Goal: Task Accomplishment & Management: Use online tool/utility

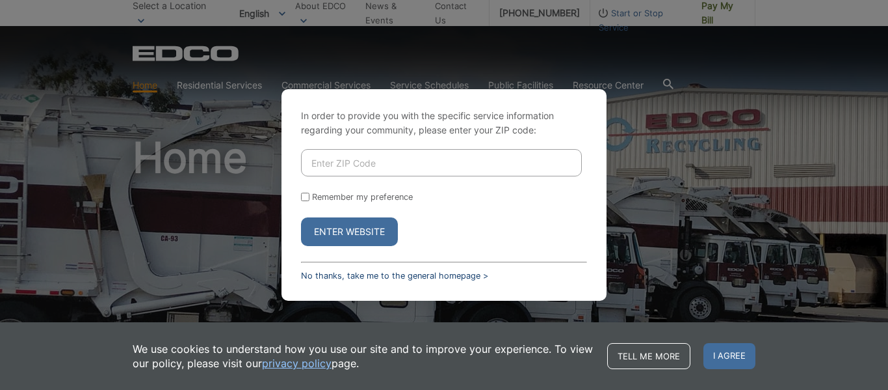
click at [373, 271] on link "No thanks, take me to the general homepage >" at bounding box center [394, 276] width 187 height 10
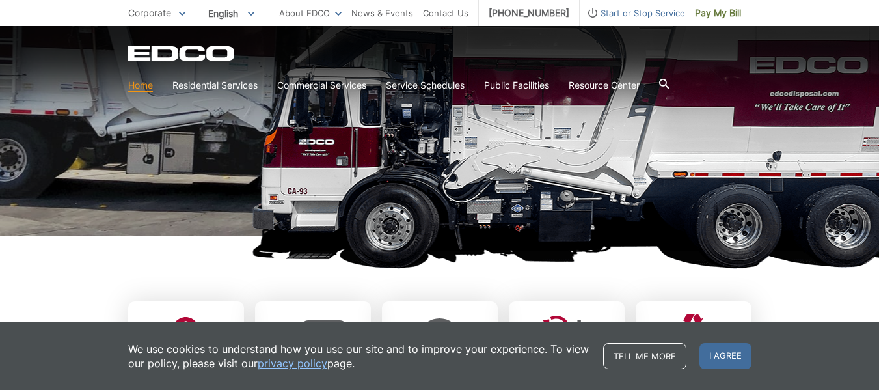
scroll to position [376, 0]
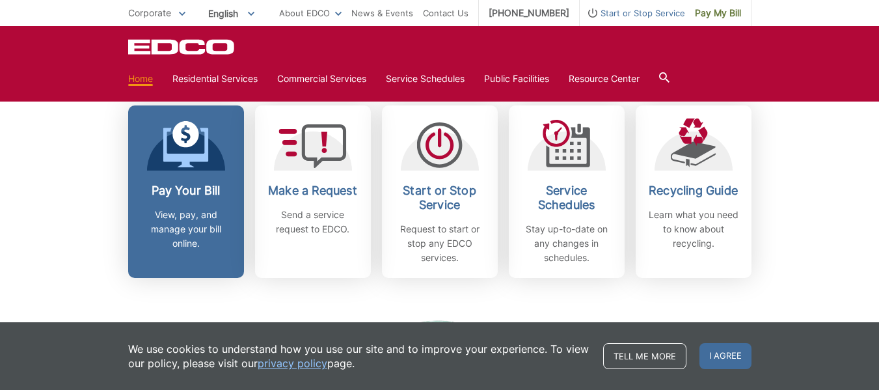
click at [185, 220] on p "View, pay, and manage your bill online." at bounding box center [186, 228] width 96 height 43
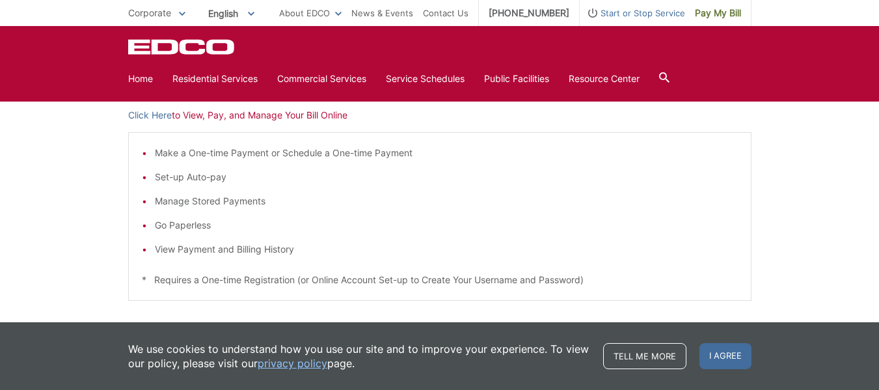
scroll to position [201, 0]
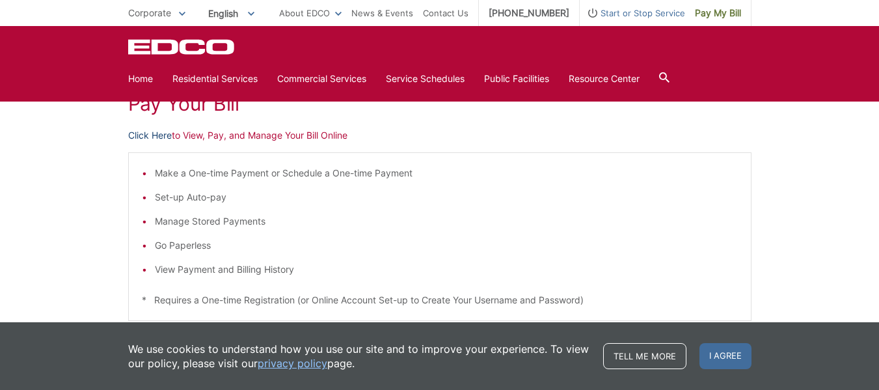
click at [142, 130] on link "Click Here" at bounding box center [150, 135] width 44 height 14
